Goal: Task Accomplishment & Management: Use online tool/utility

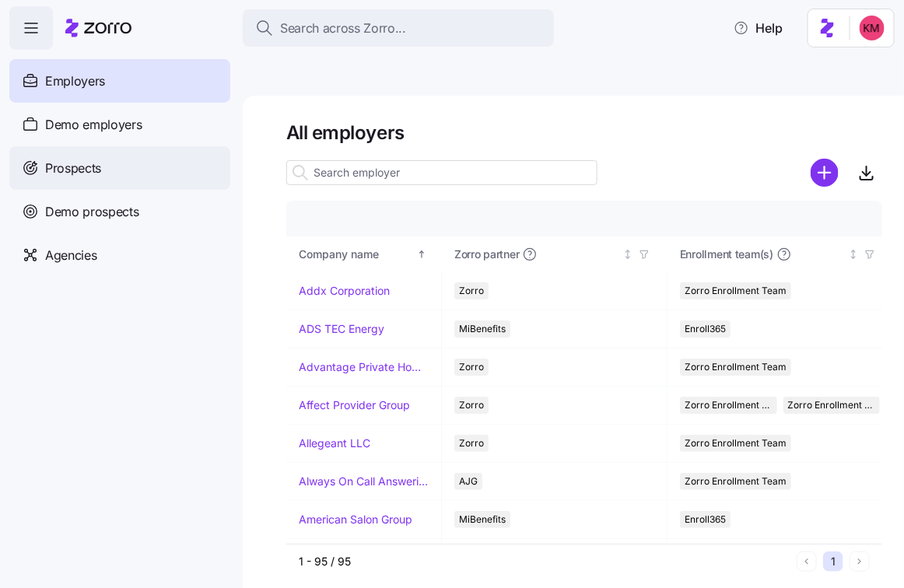
click at [93, 170] on span "Prospects" at bounding box center [73, 168] width 56 height 19
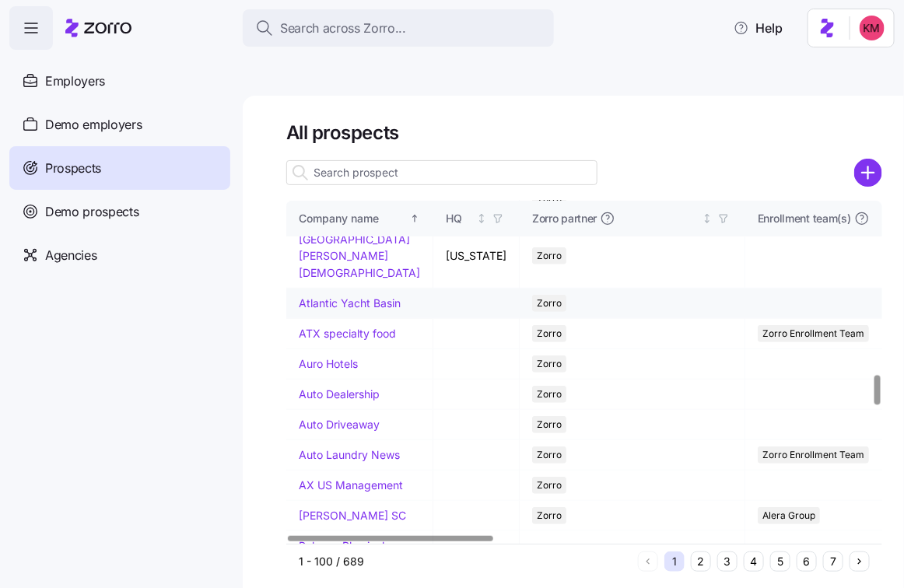
scroll to position [2044, 0]
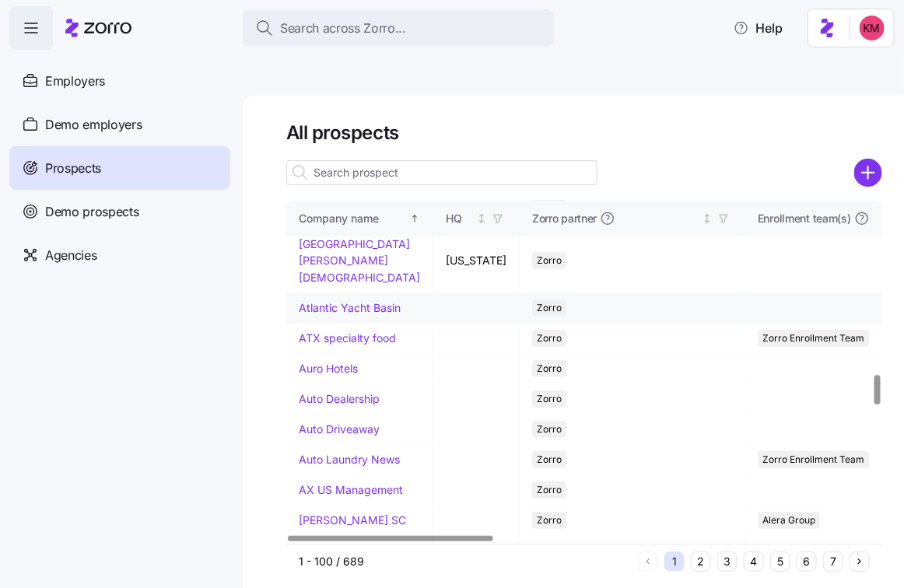
click at [332, 314] on link "Atlantic Yacht Basin" at bounding box center [350, 307] width 102 height 13
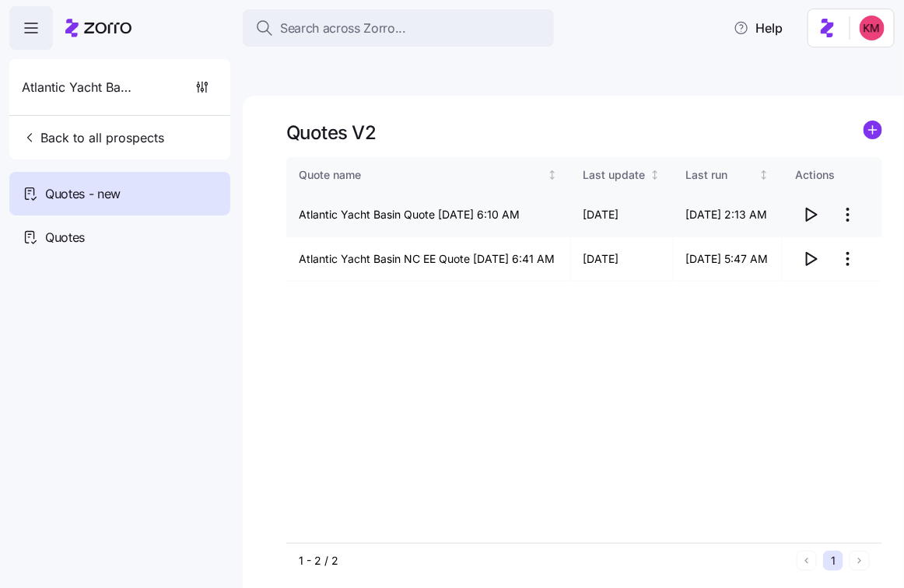
click at [815, 205] on icon "button" at bounding box center [811, 214] width 19 height 19
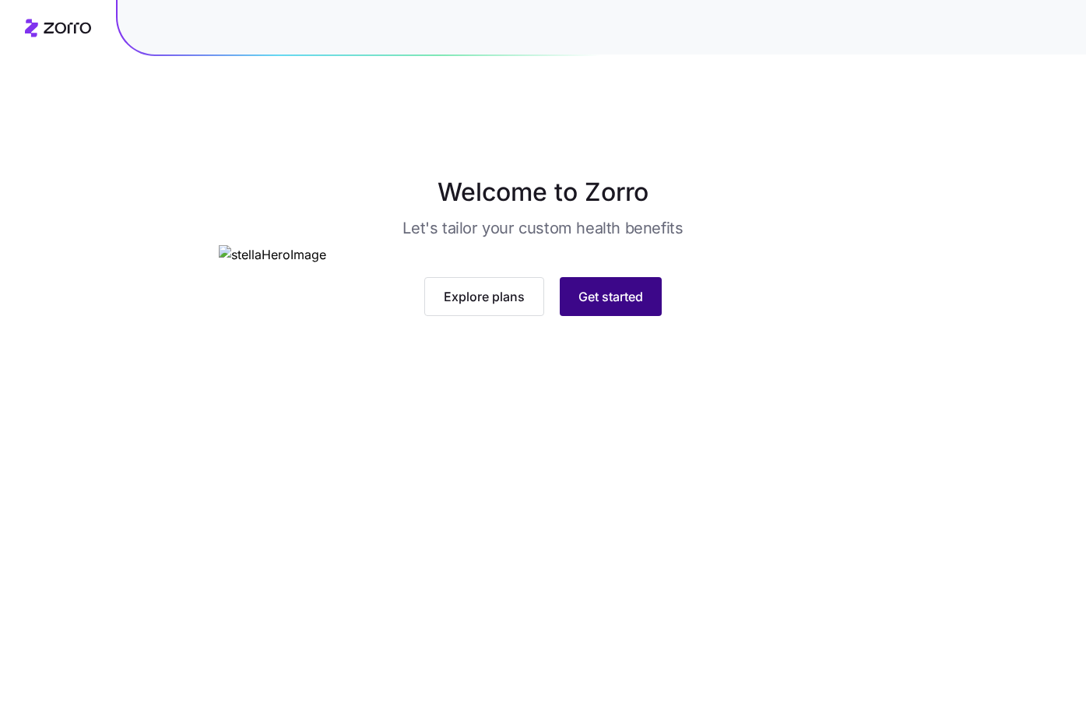
click at [630, 316] on button "Get started" at bounding box center [611, 296] width 102 height 39
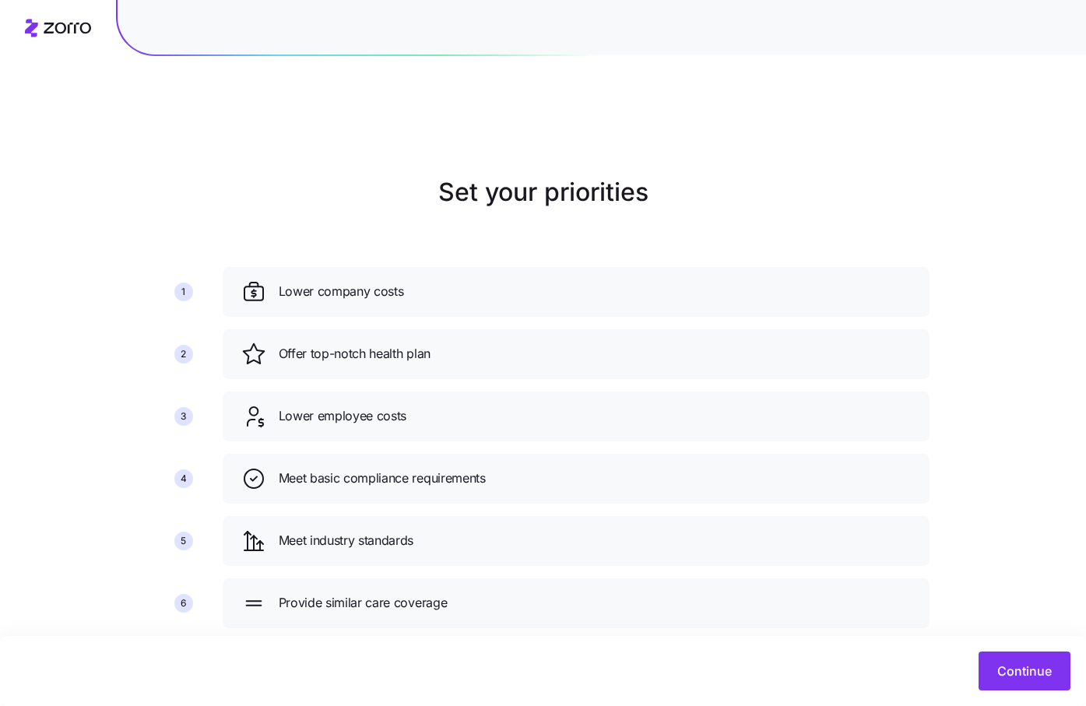
click at [55, 42] on div at bounding box center [543, 28] width 1086 height 56
click at [56, 22] on icon at bounding box center [58, 28] width 66 height 19
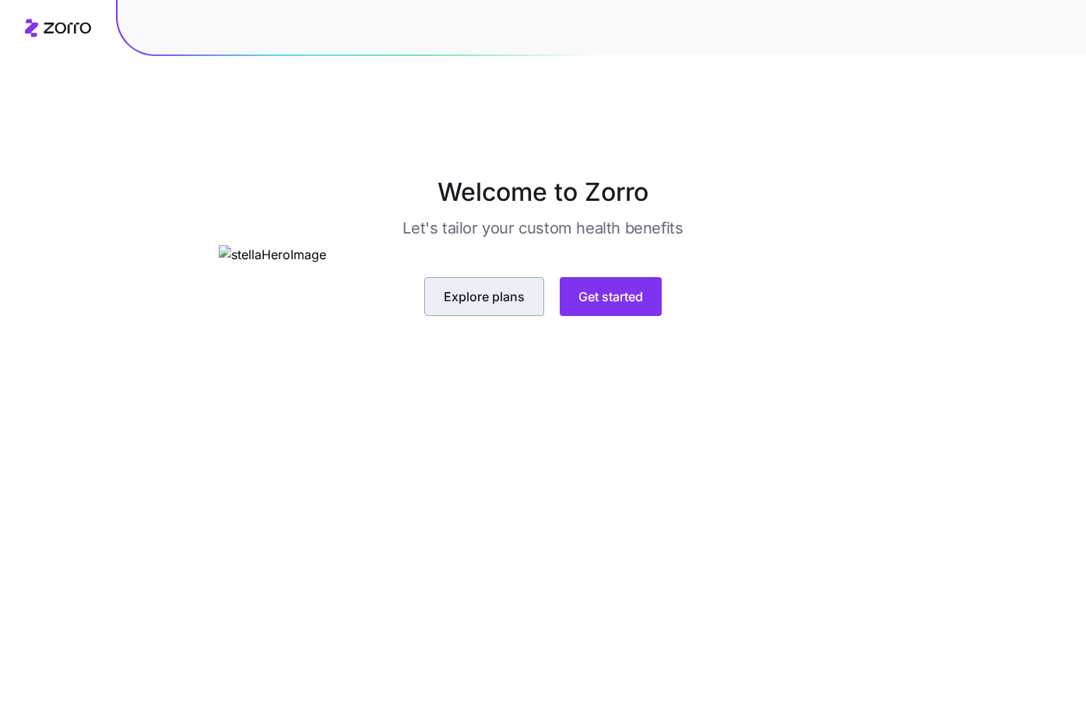
click at [525, 316] on button "Explore plans" at bounding box center [484, 296] width 120 height 39
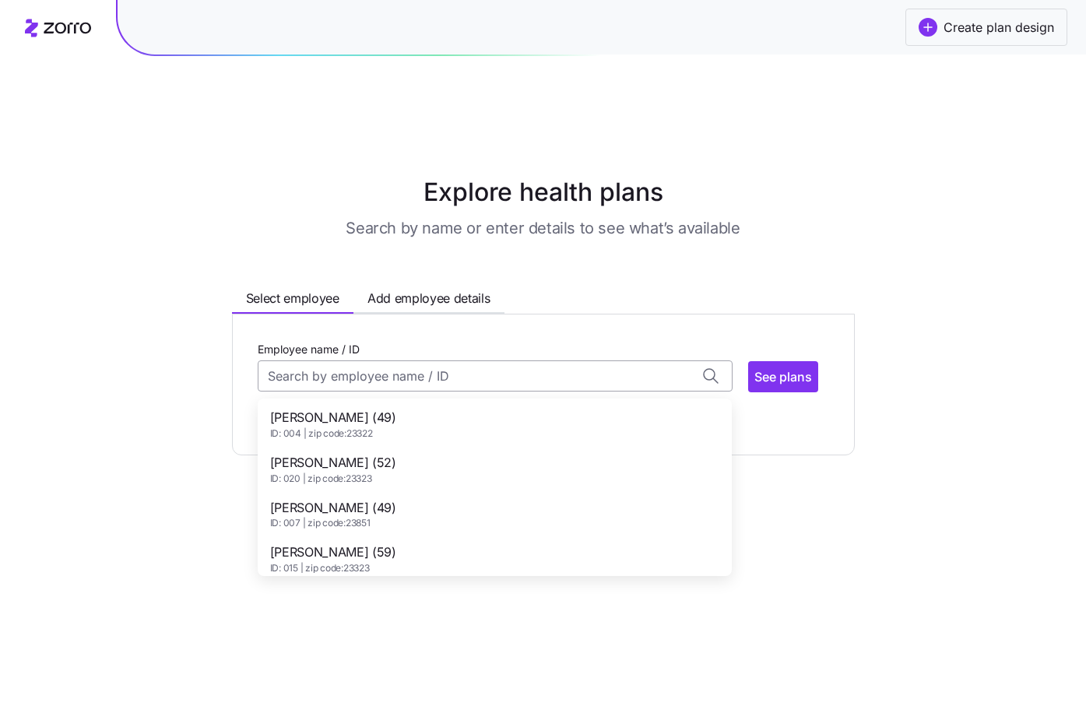
click at [418, 360] on input "Employee name / ID" at bounding box center [495, 375] width 475 height 31
click at [374, 217] on h3 "Search by name or enter details to see what’s available" at bounding box center [543, 228] width 394 height 22
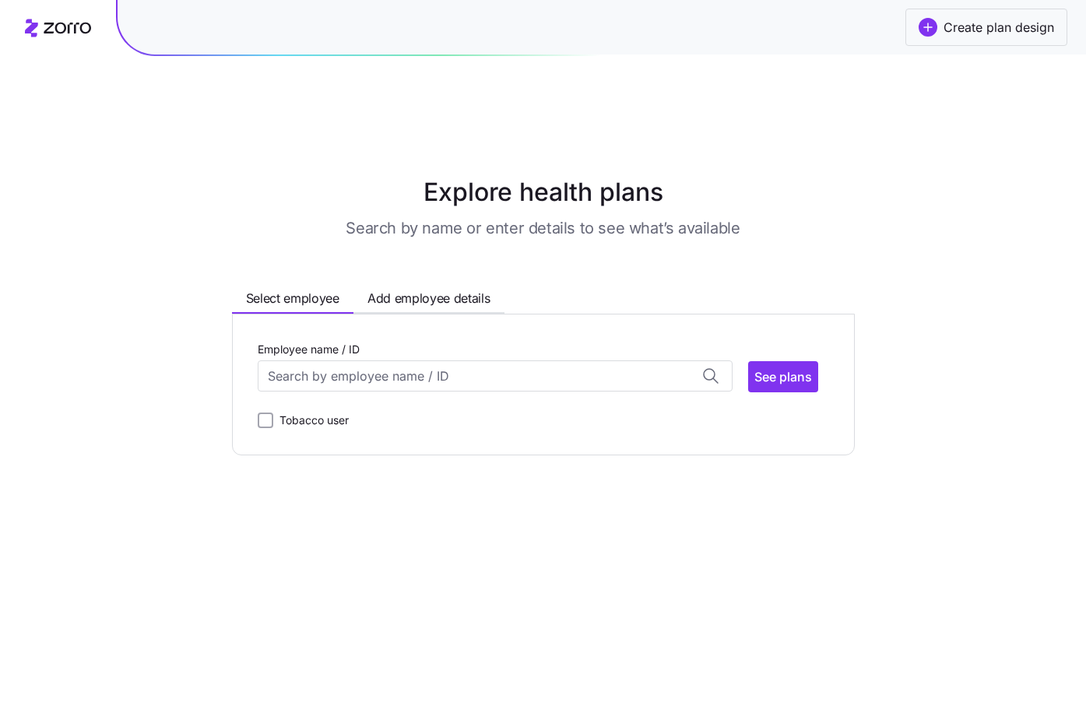
click at [44, 25] on icon at bounding box center [58, 28] width 66 height 19
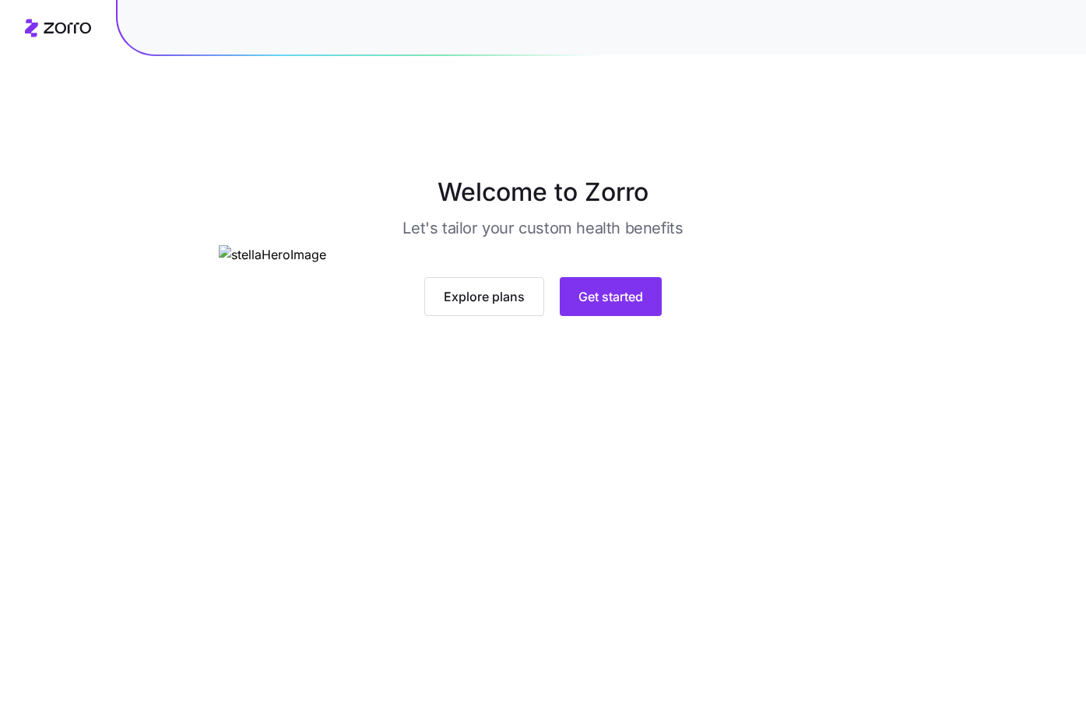
click at [591, 580] on main "Welcome to Zorro Let's tailor your custom health benefits Explore plans Get sta…" at bounding box center [543, 390] width 1086 height 706
click at [591, 306] on span "Get started" at bounding box center [610, 296] width 65 height 19
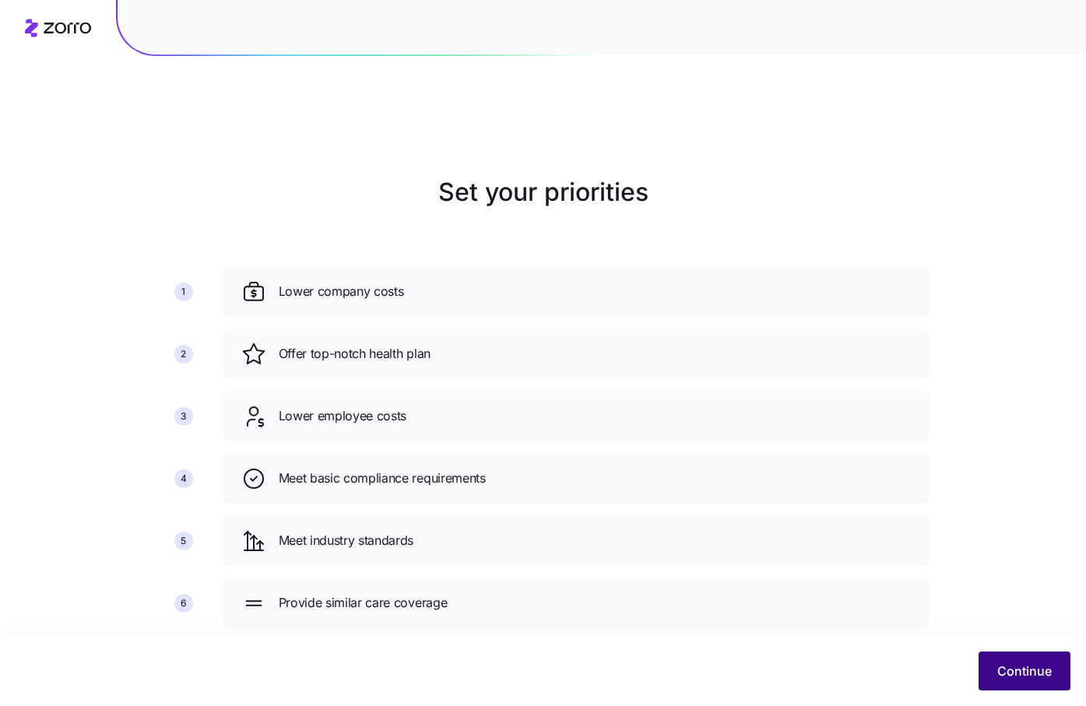
click at [1040, 676] on span "Continue" at bounding box center [1024, 671] width 54 height 19
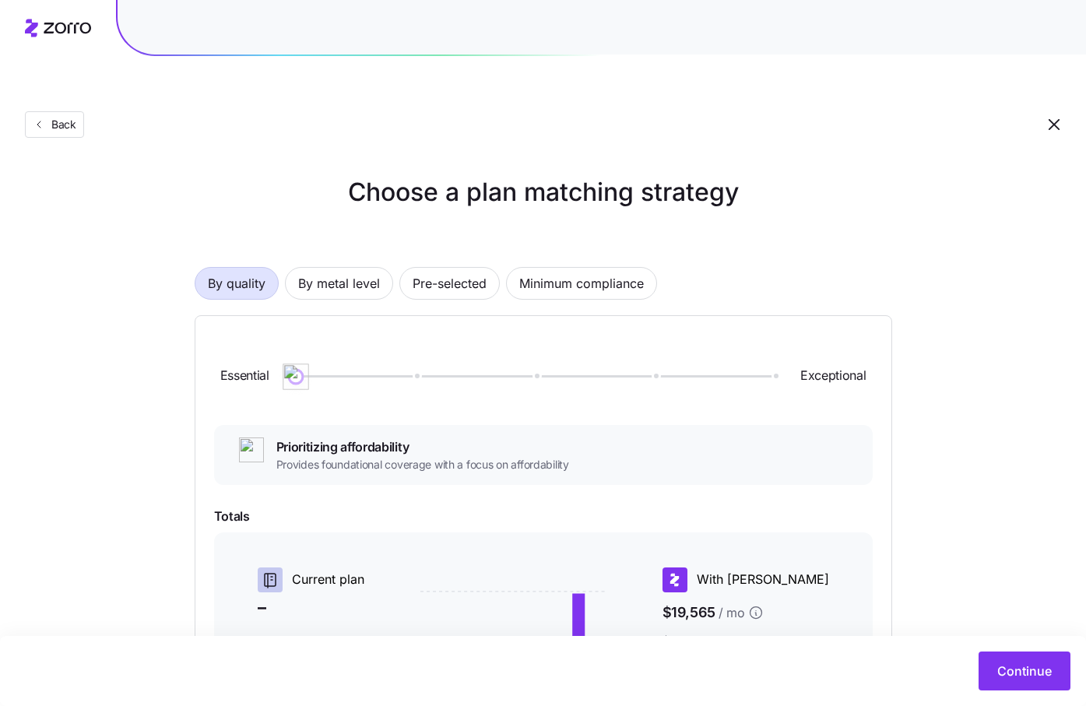
drag, startPoint x: 415, startPoint y: 342, endPoint x: 338, endPoint y: 330, distance: 78.0
click at [338, 335] on div "Essential Exceptional" at bounding box center [543, 377] width 658 height 84
drag, startPoint x: 290, startPoint y: 339, endPoint x: 16, endPoint y: 365, distance: 275.9
click at [16, 365] on div "Choose a plan matching strategy By quality By metal level Pre-selected Minimum …" at bounding box center [543, 540] width 1086 height 733
click at [301, 437] on span "Prioritizing affordability" at bounding box center [422, 446] width 293 height 19
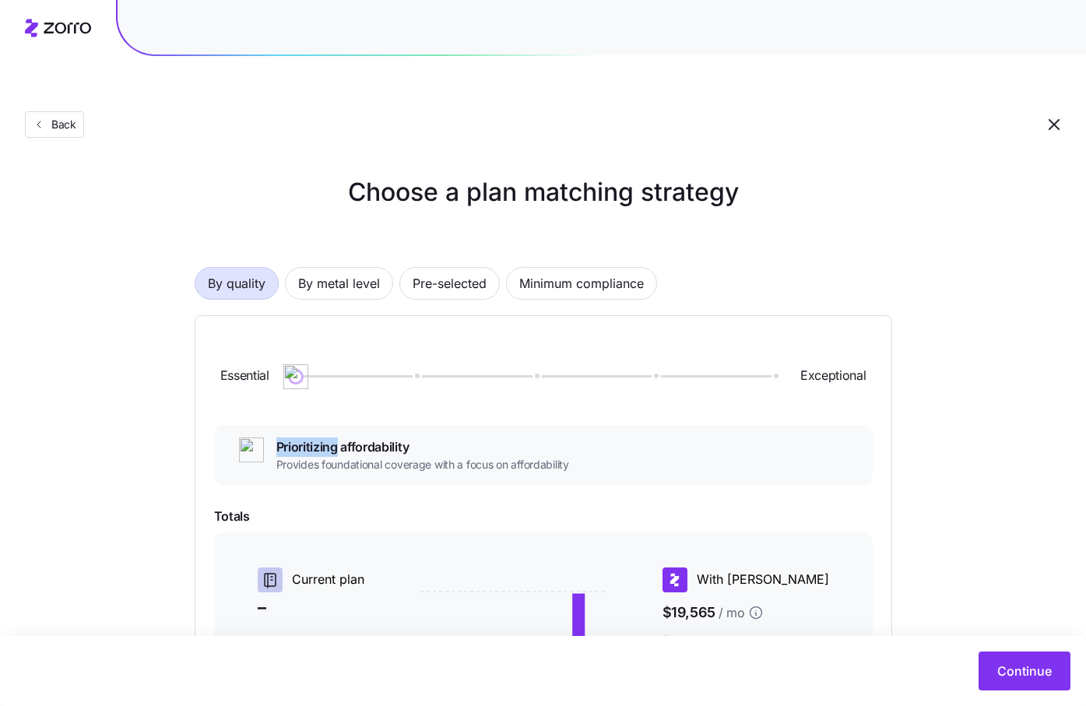
click at [301, 437] on span "Prioritizing affordability" at bounding box center [422, 446] width 293 height 19
copy span "Prioritizing affordability"
drag, startPoint x: 297, startPoint y: 336, endPoint x: 398, endPoint y: 331, distance: 102.1
click at [398, 335] on div "Essential Exceptional" at bounding box center [543, 377] width 658 height 84
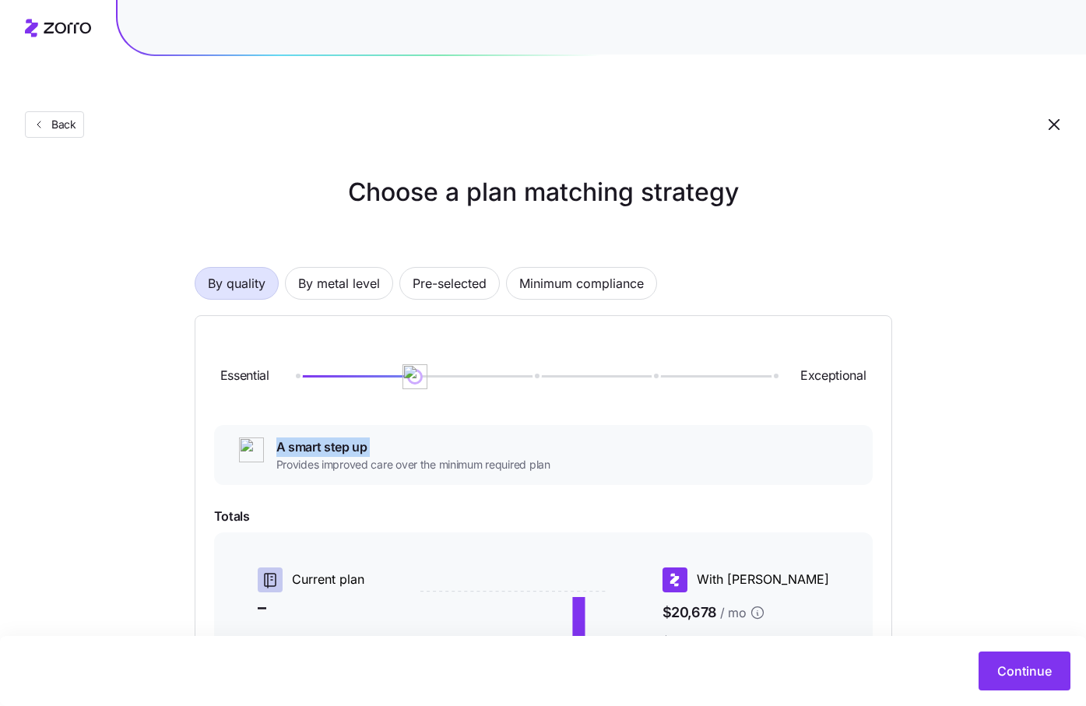
copy span "Prioritizing affordability"
click at [534, 345] on div "Essential Exceptional" at bounding box center [543, 377] width 658 height 84
click at [542, 335] on div "Essential Exceptional" at bounding box center [543, 377] width 658 height 84
click at [514, 375] on div at bounding box center [535, 376] width 478 height 2
drag, startPoint x: 482, startPoint y: 412, endPoint x: 275, endPoint y: 411, distance: 206.2
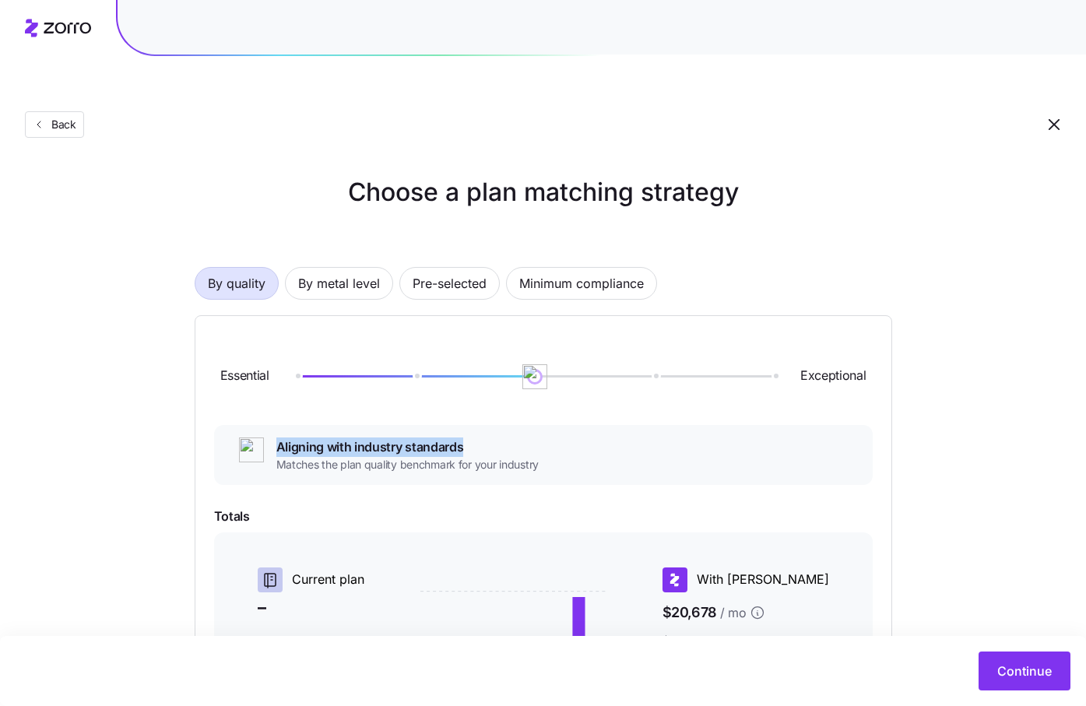
click at [276, 437] on span "Aligning with industry standards" at bounding box center [407, 446] width 262 height 19
copy span "Aligning with industry standards"
click at [662, 335] on div "Essential Exceptional" at bounding box center [543, 377] width 658 height 84
click at [659, 372] on div at bounding box center [535, 376] width 478 height 9
click at [355, 437] on span "A competitive edge" at bounding box center [414, 446] width 276 height 19
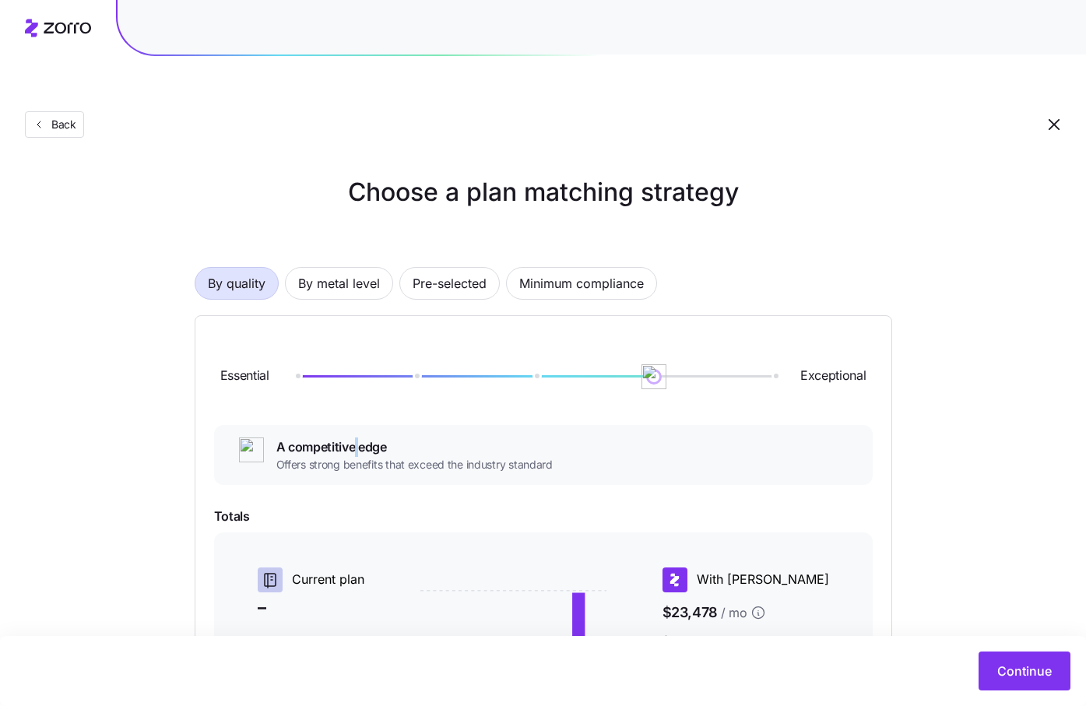
click at [355, 437] on span "A competitive edge" at bounding box center [414, 446] width 276 height 19
copy span "A competitive edge"
drag, startPoint x: 644, startPoint y: 339, endPoint x: 787, endPoint y: 340, distance: 142.4
click at [787, 363] on img at bounding box center [773, 376] width 26 height 26
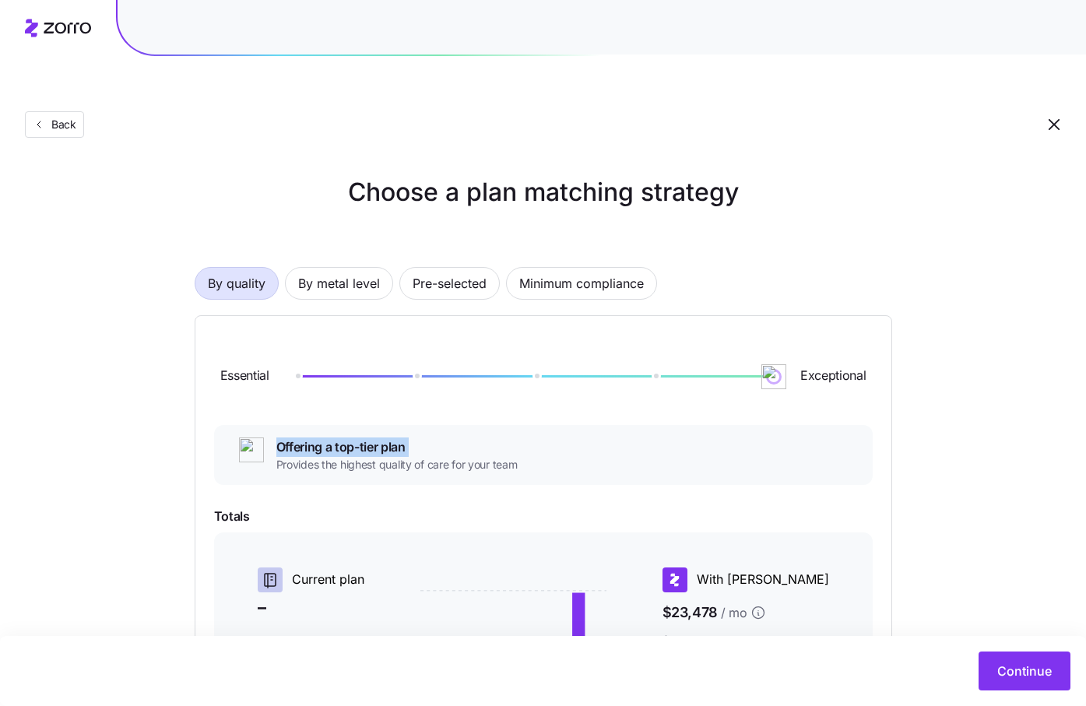
copy span "A competitive edge"
